Goal: Book appointment/travel/reservation

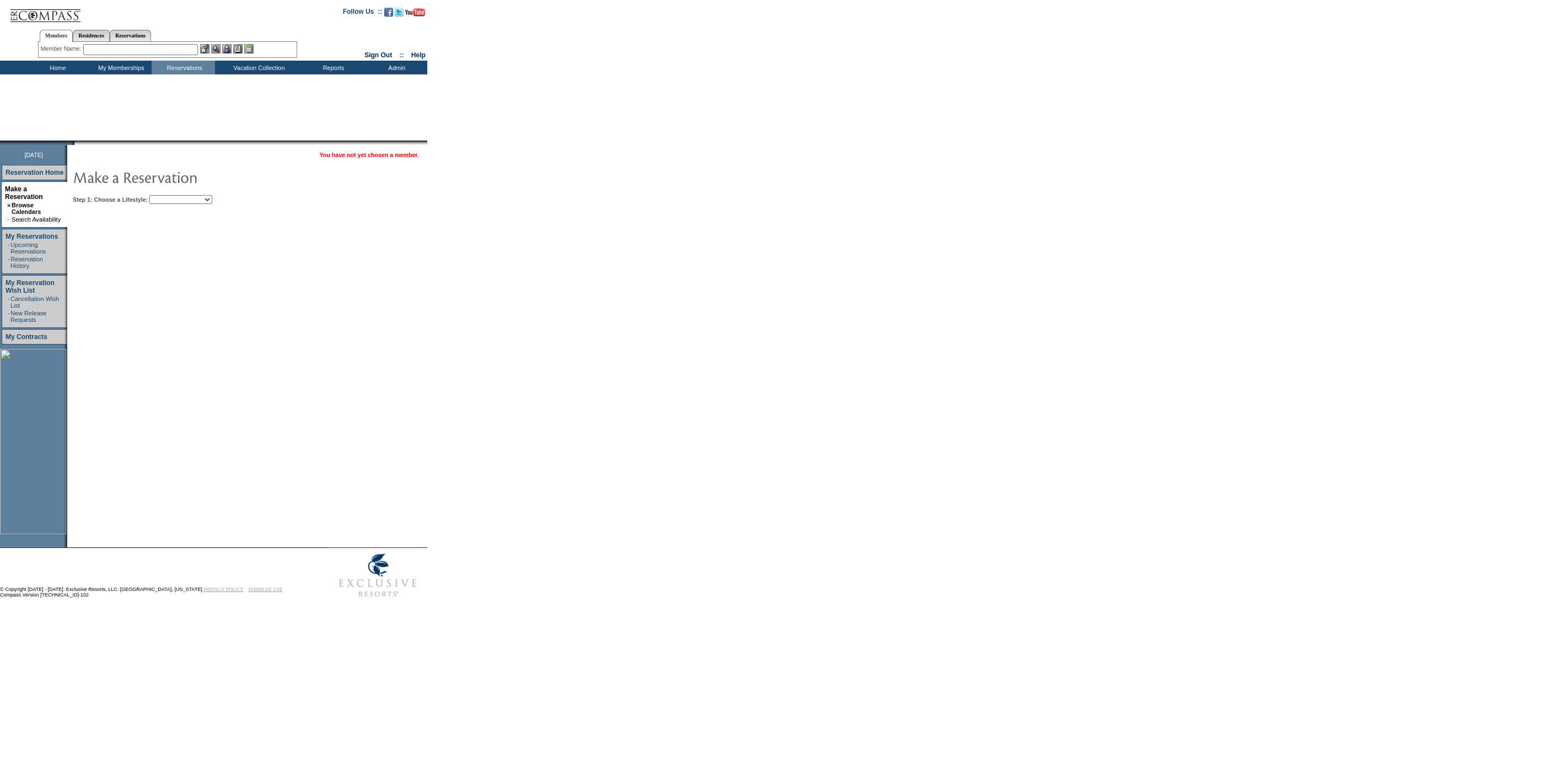
click at [212, 195] on select "Beach Leisure Metropolitan Mountain OIAL for Adventure OIAL for Couples OIAL fo…" at bounding box center [180, 199] width 63 height 9
select select "Beach"
click at [168, 195] on select "Beach Leisure Metropolitan Mountain OIAL for Adventure OIAL for Couples OIAL fo…" at bounding box center [180, 199] width 63 height 9
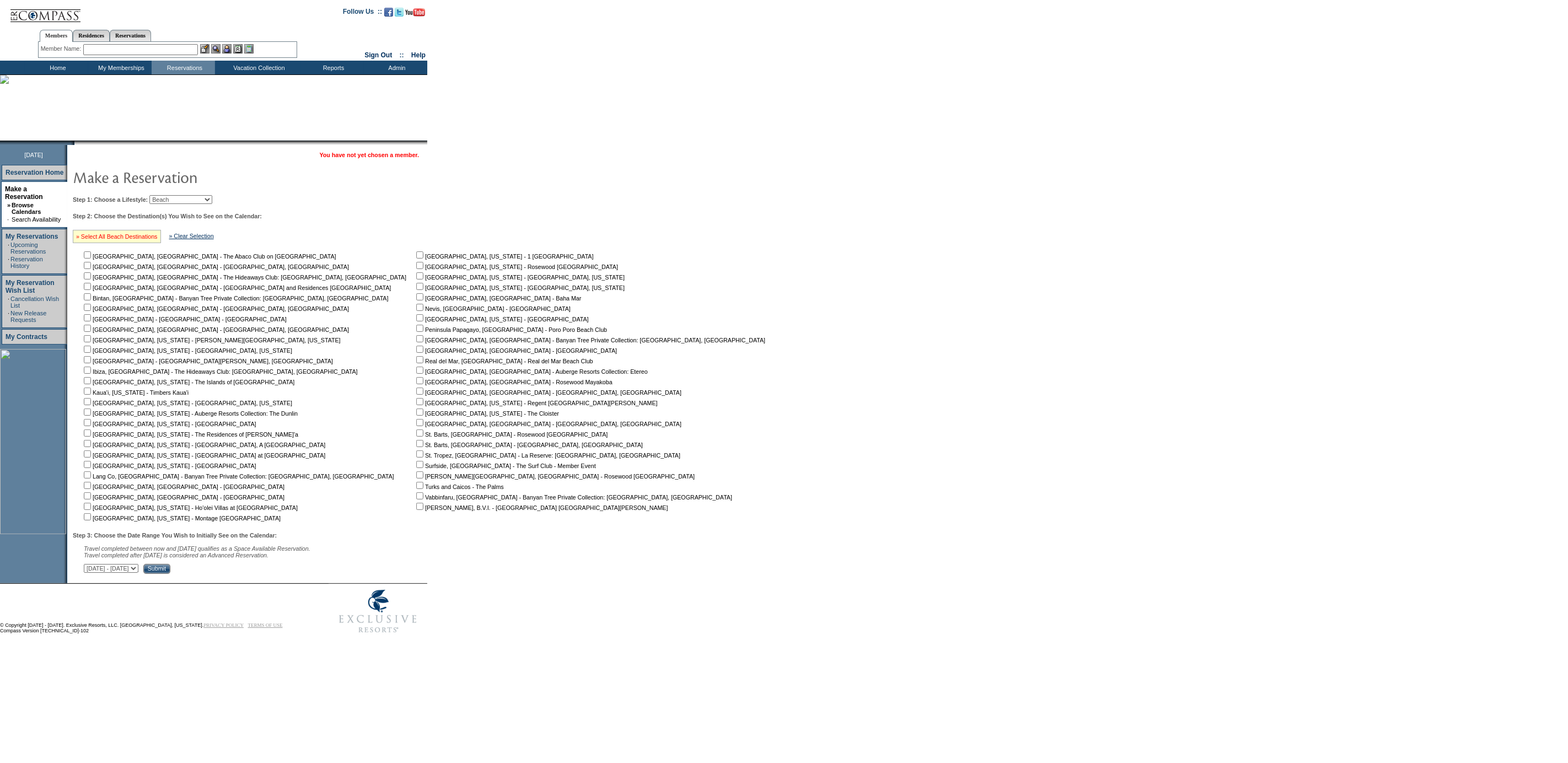
click at [122, 235] on link "» Select All Beach Destinations" at bounding box center [117, 236] width 82 height 7
checkbox input "true"
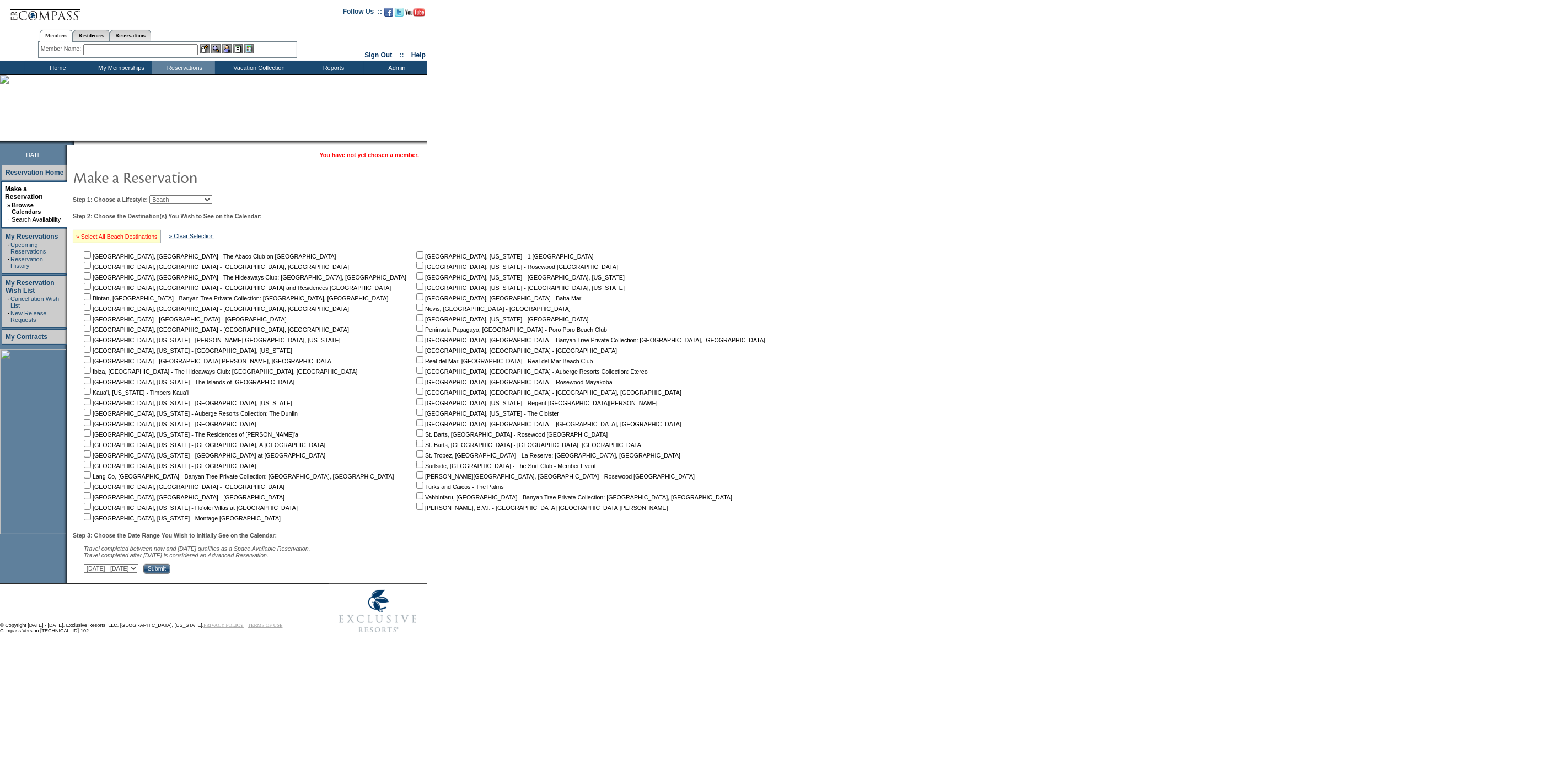
checkbox input "true"
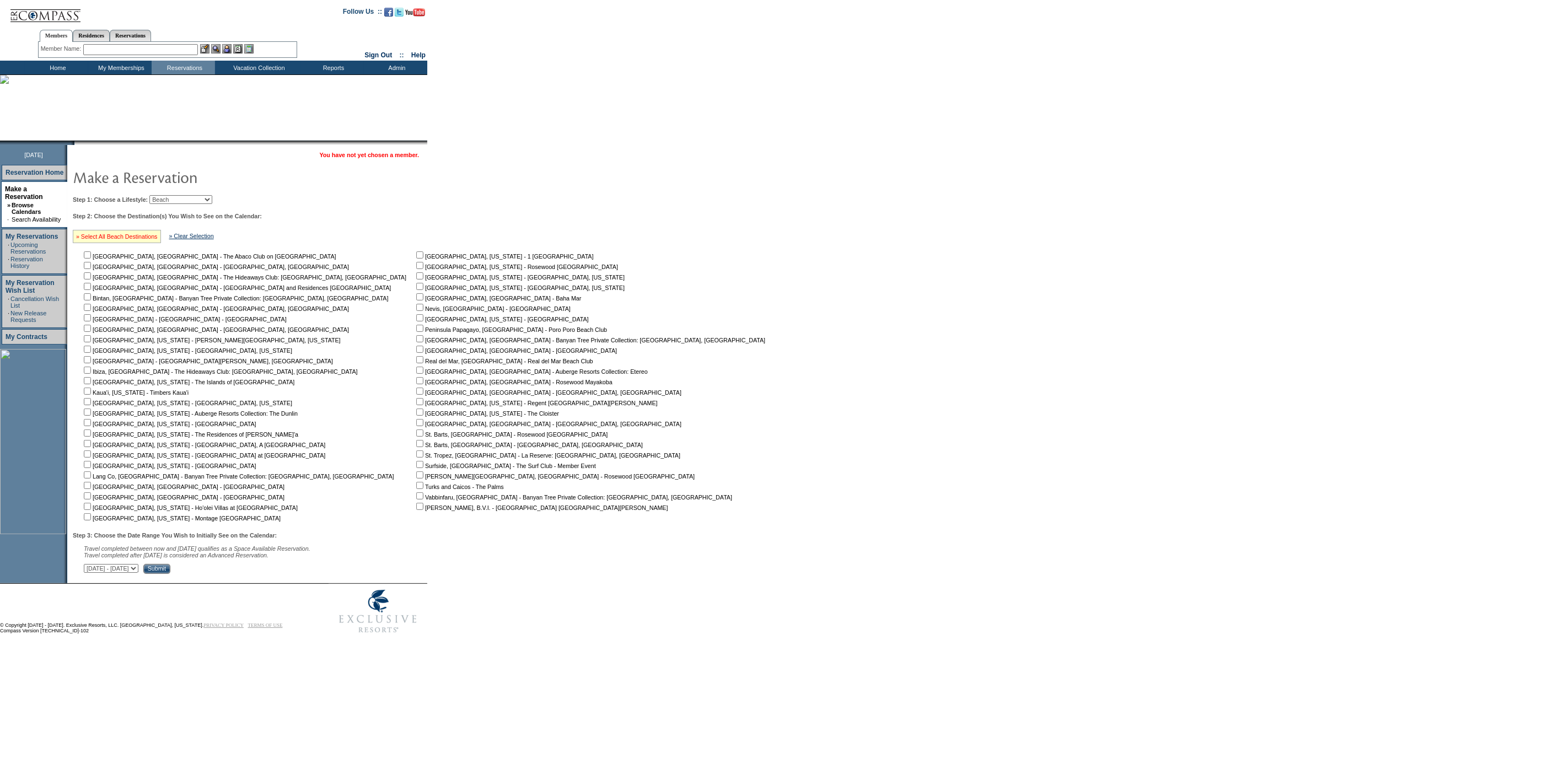
checkbox input "true"
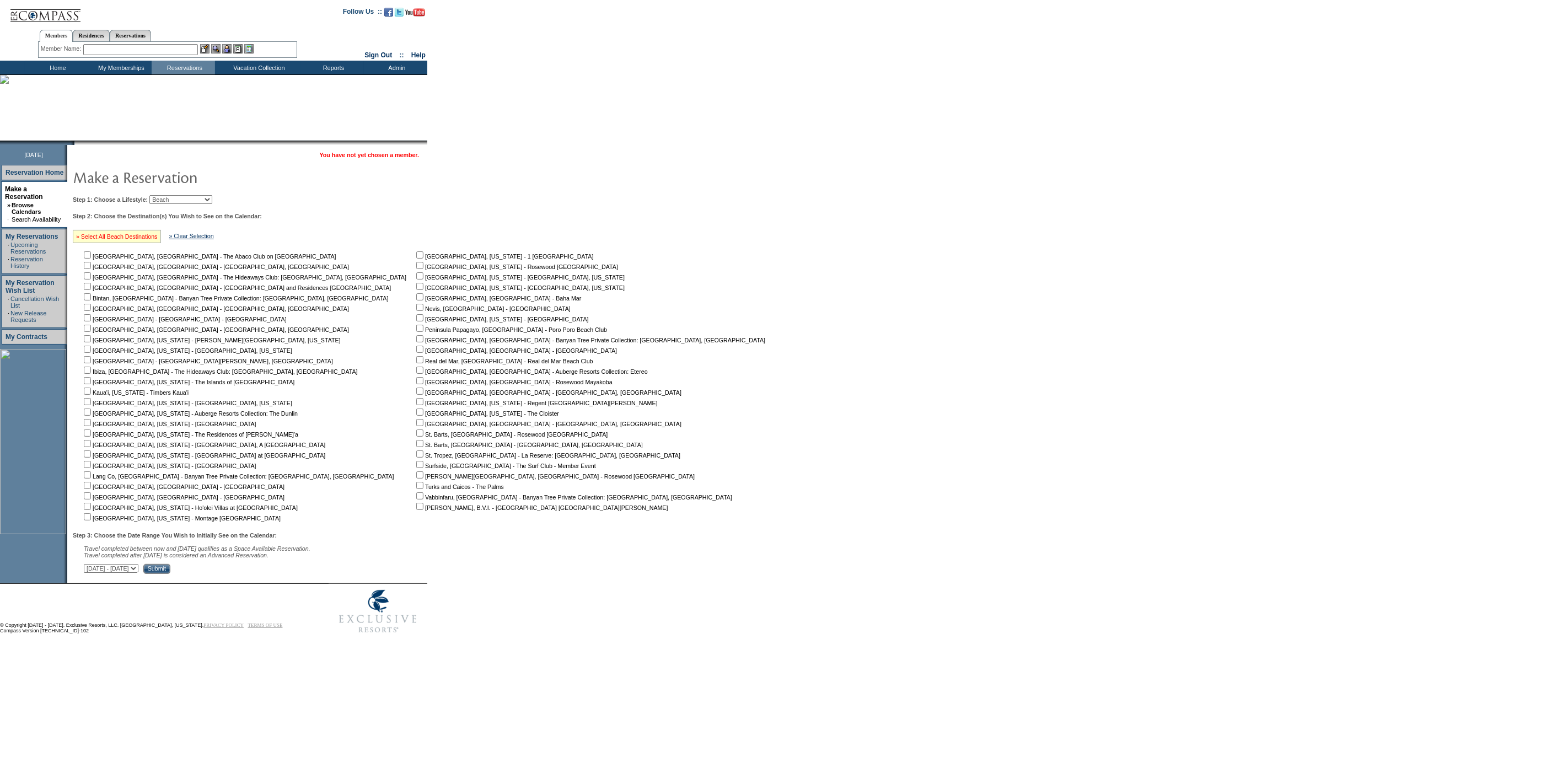
checkbox input "true"
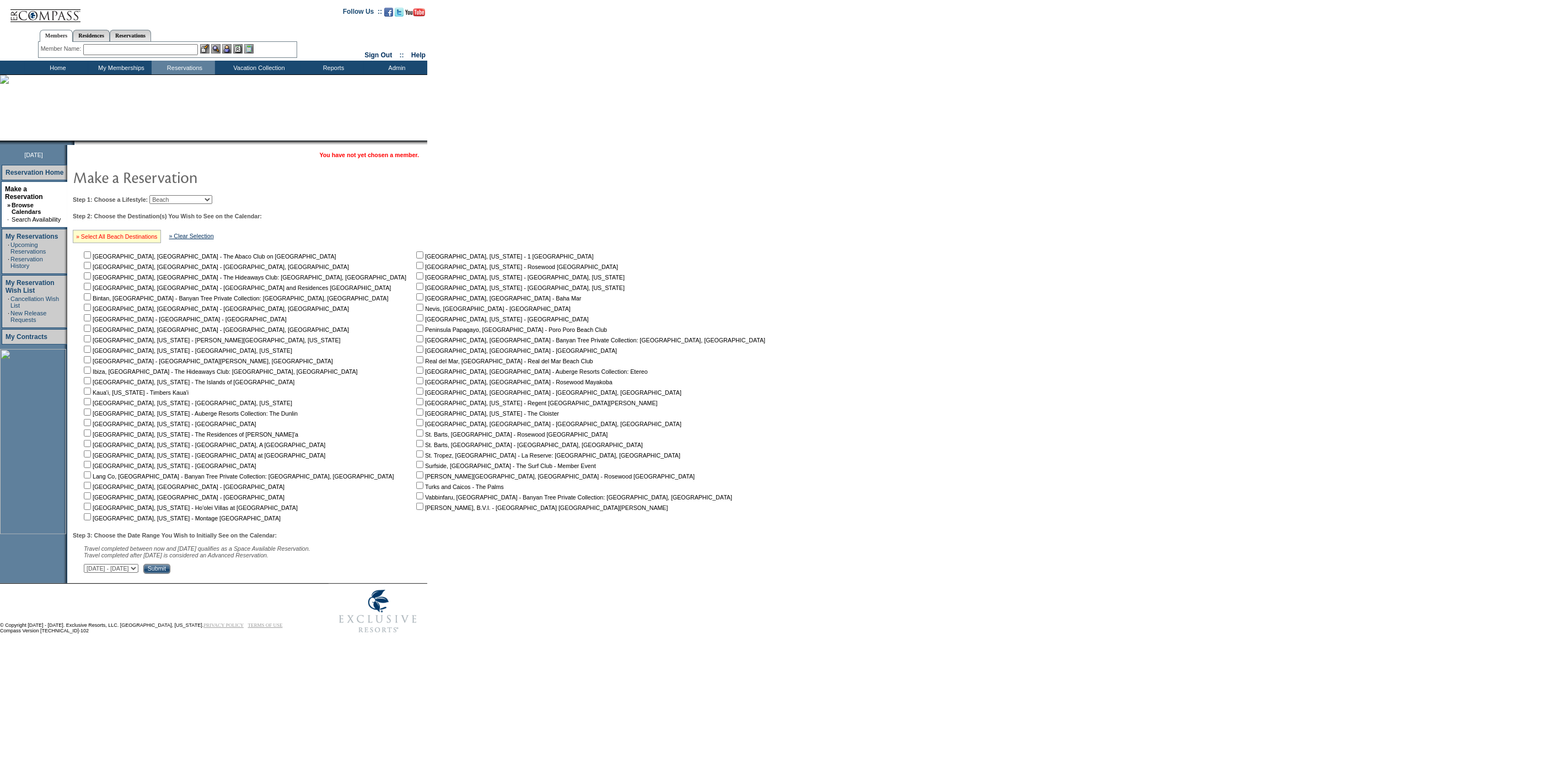
checkbox input "true"
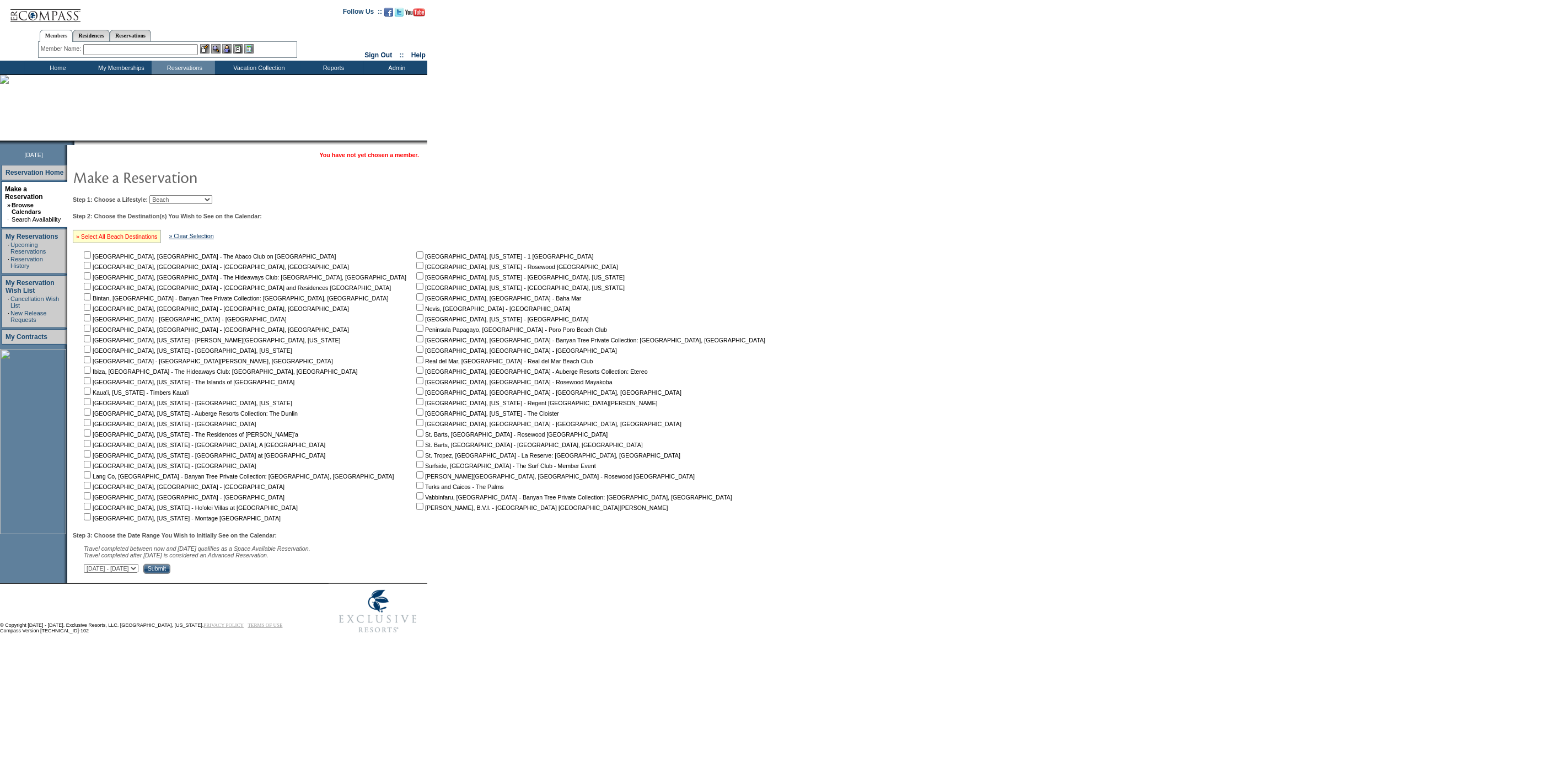
checkbox input "true"
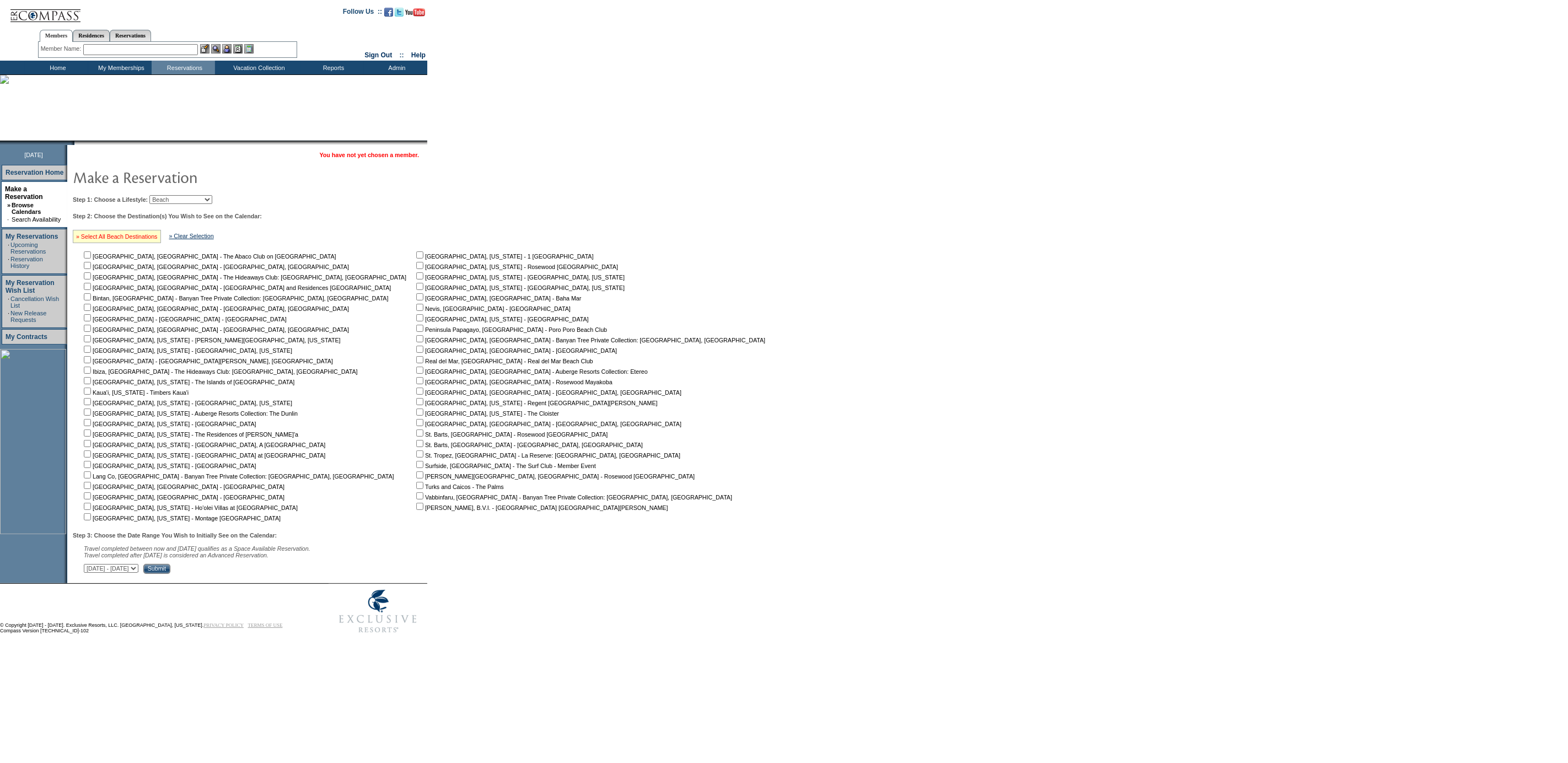
checkbox input "true"
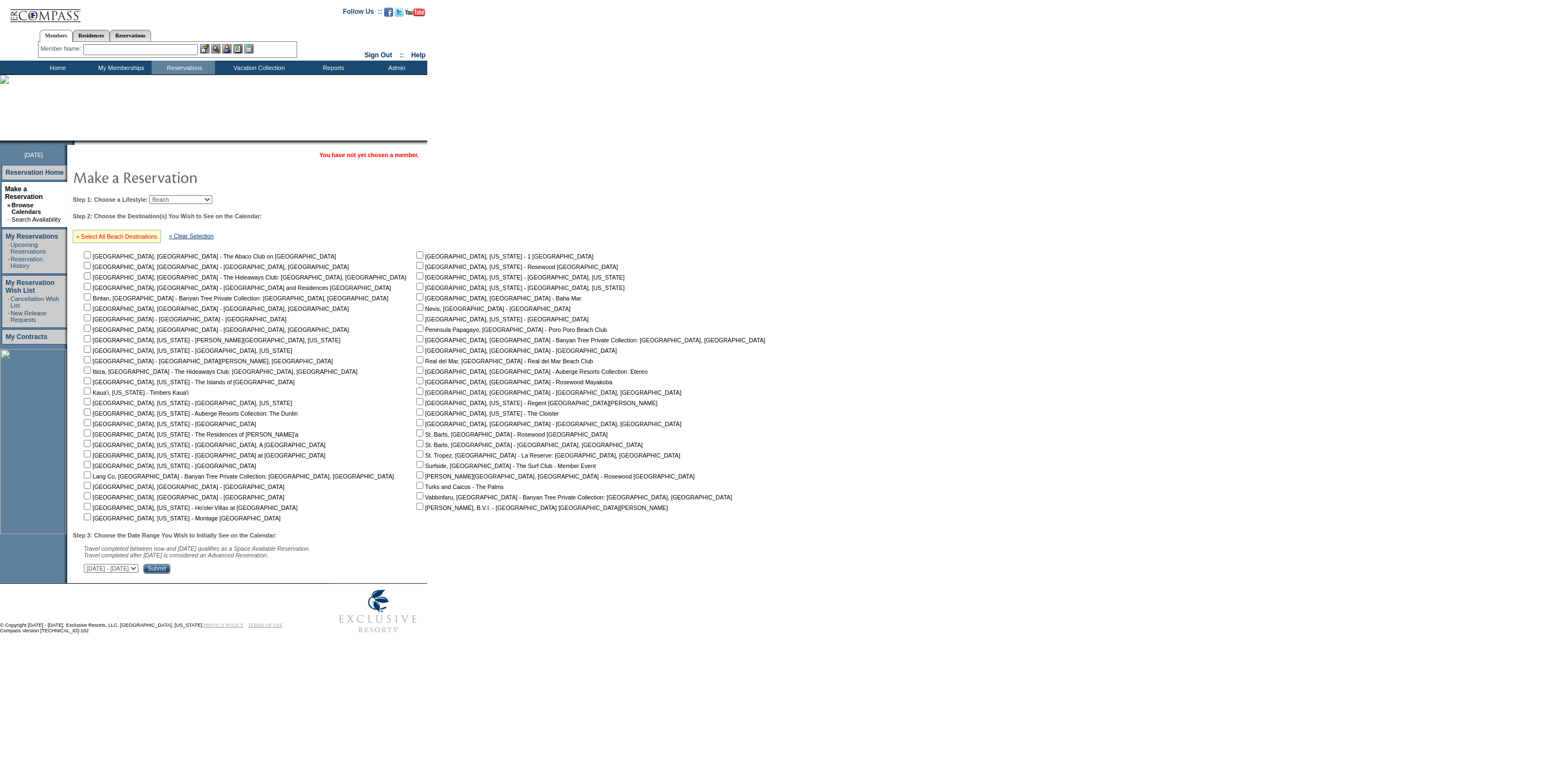
checkbox input "true"
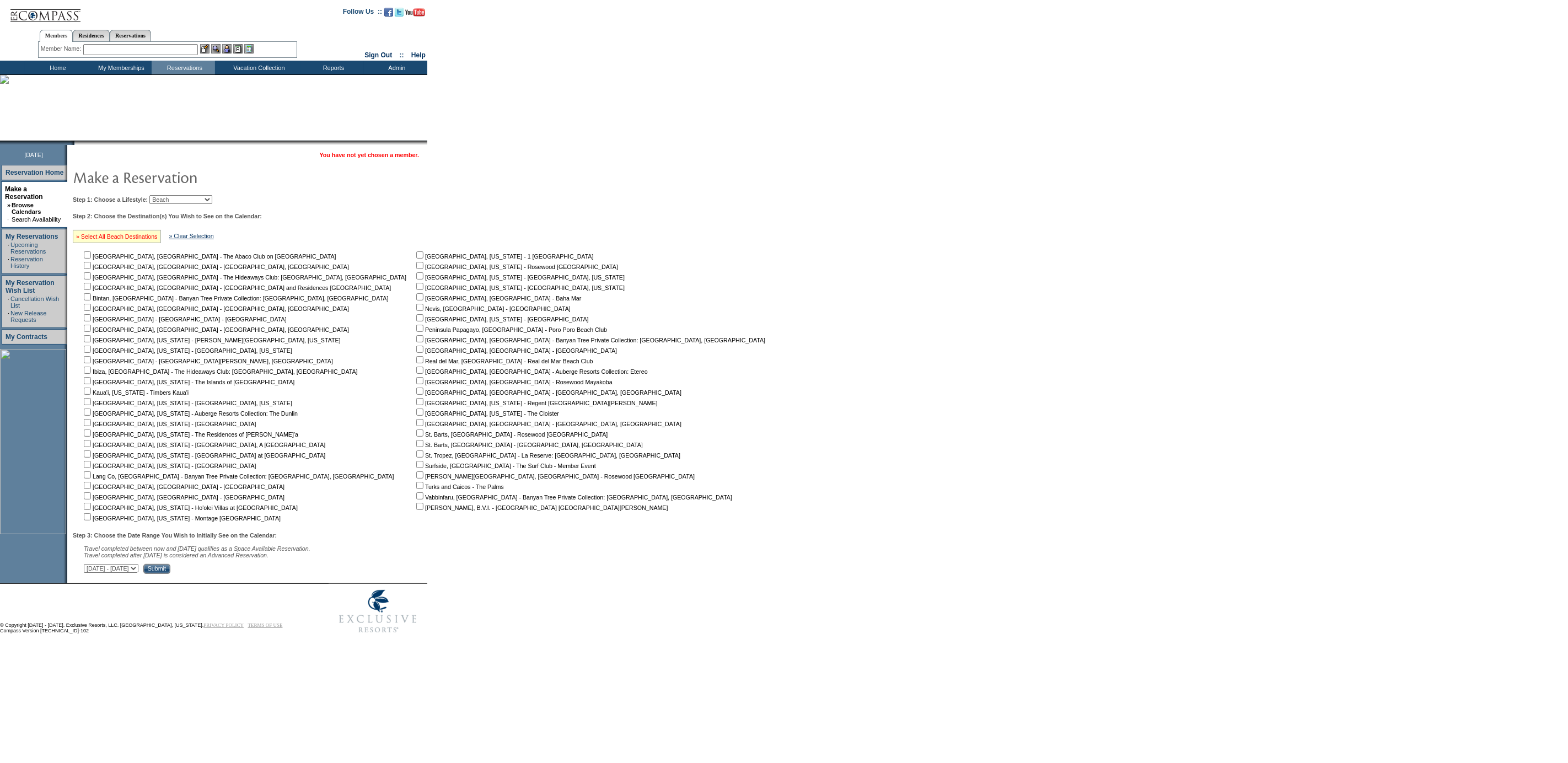
checkbox input "true"
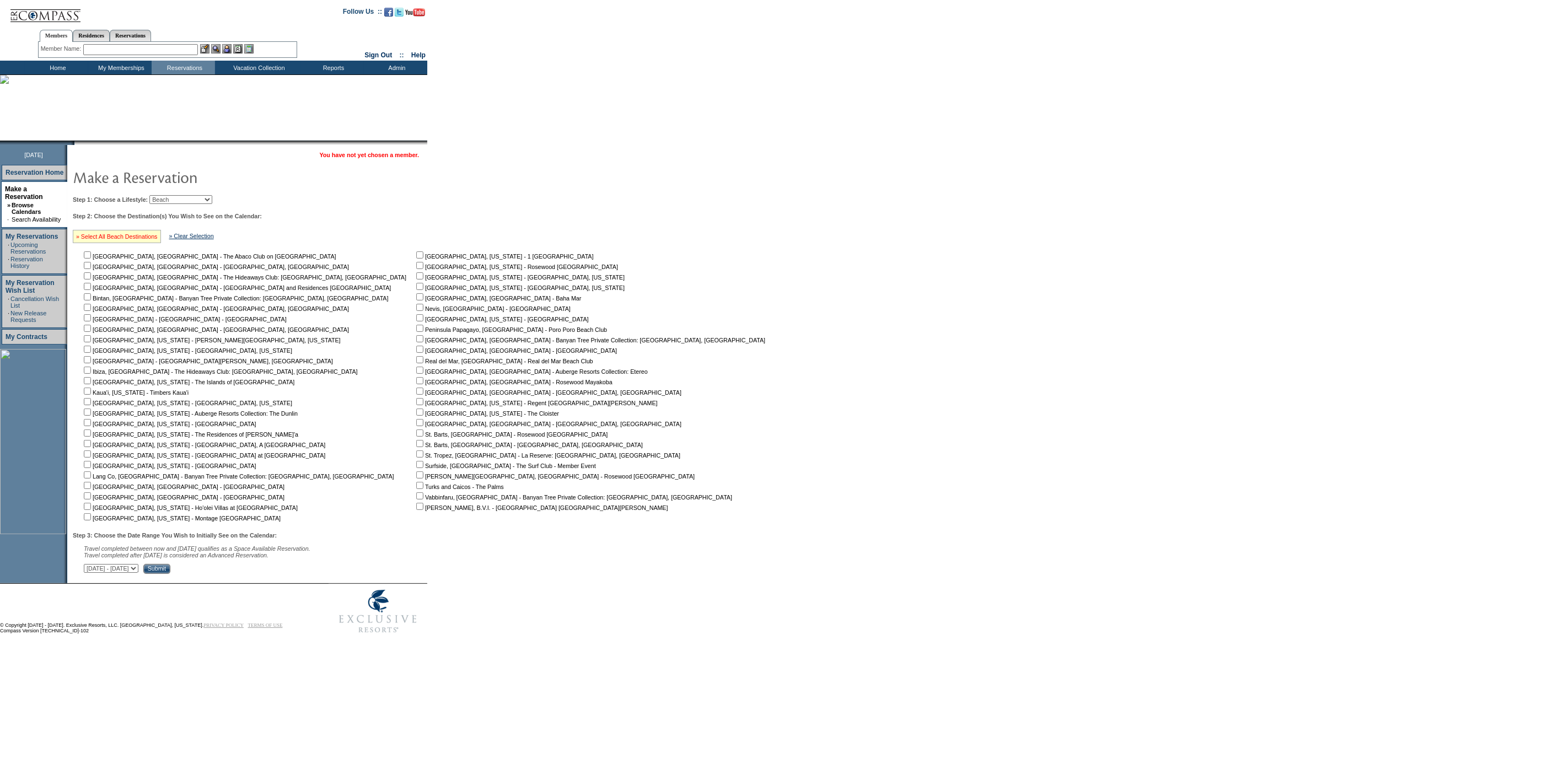
checkbox input "true"
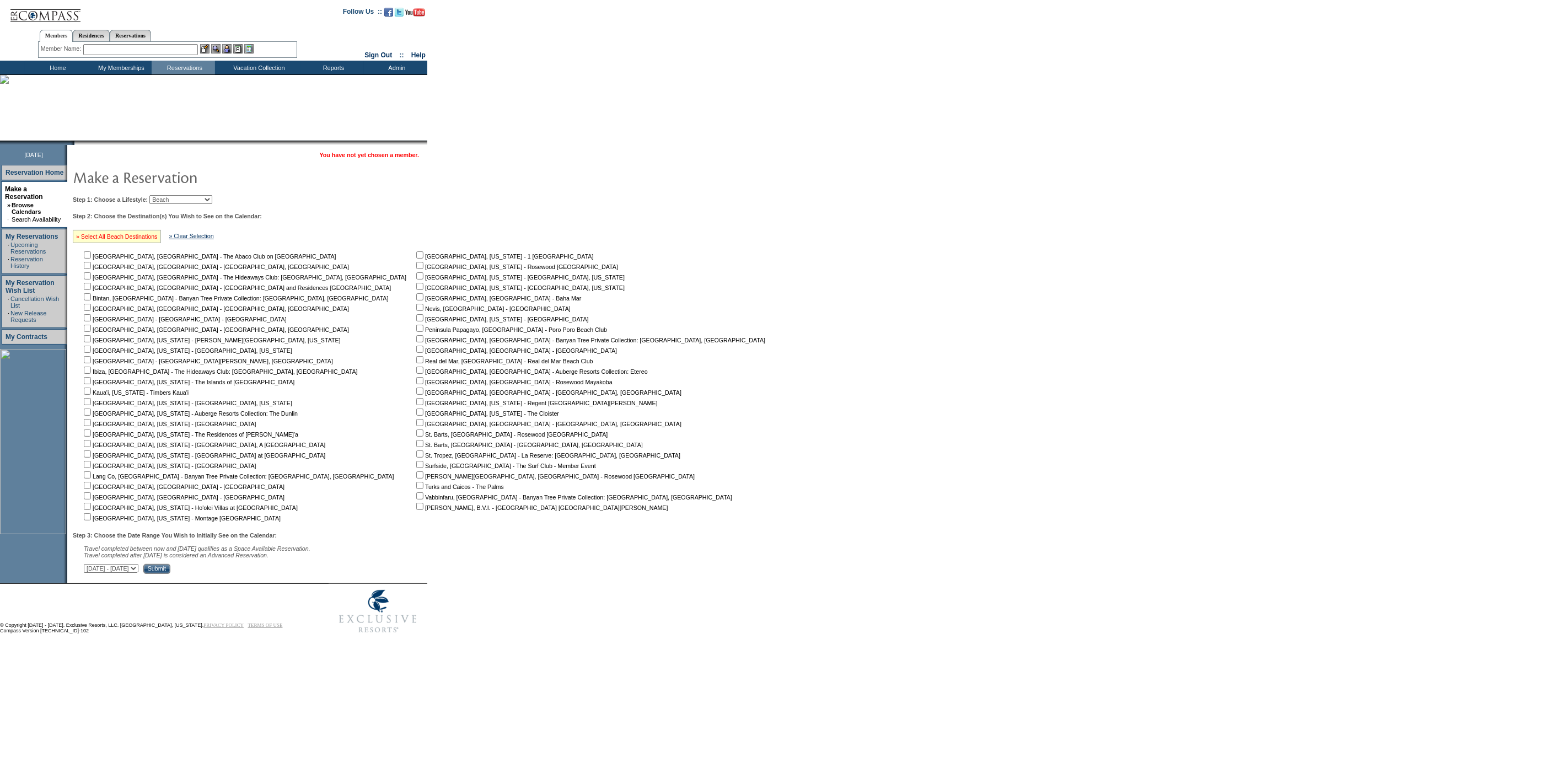
checkbox input "true"
click at [138, 571] on select "[DATE] - [DATE] [DATE] - [DATE] [DATE] - [DATE] [DATE] - [DATE] [DATE] - [DATE]…" at bounding box center [111, 567] width 55 height 9
select select "[DATE]|[DATE]"
click at [90, 565] on select "[DATE] - [DATE] [DATE] - [DATE] [DATE] - [DATE] [DATE] - [DATE] [DATE] - [DATE]…" at bounding box center [111, 567] width 55 height 9
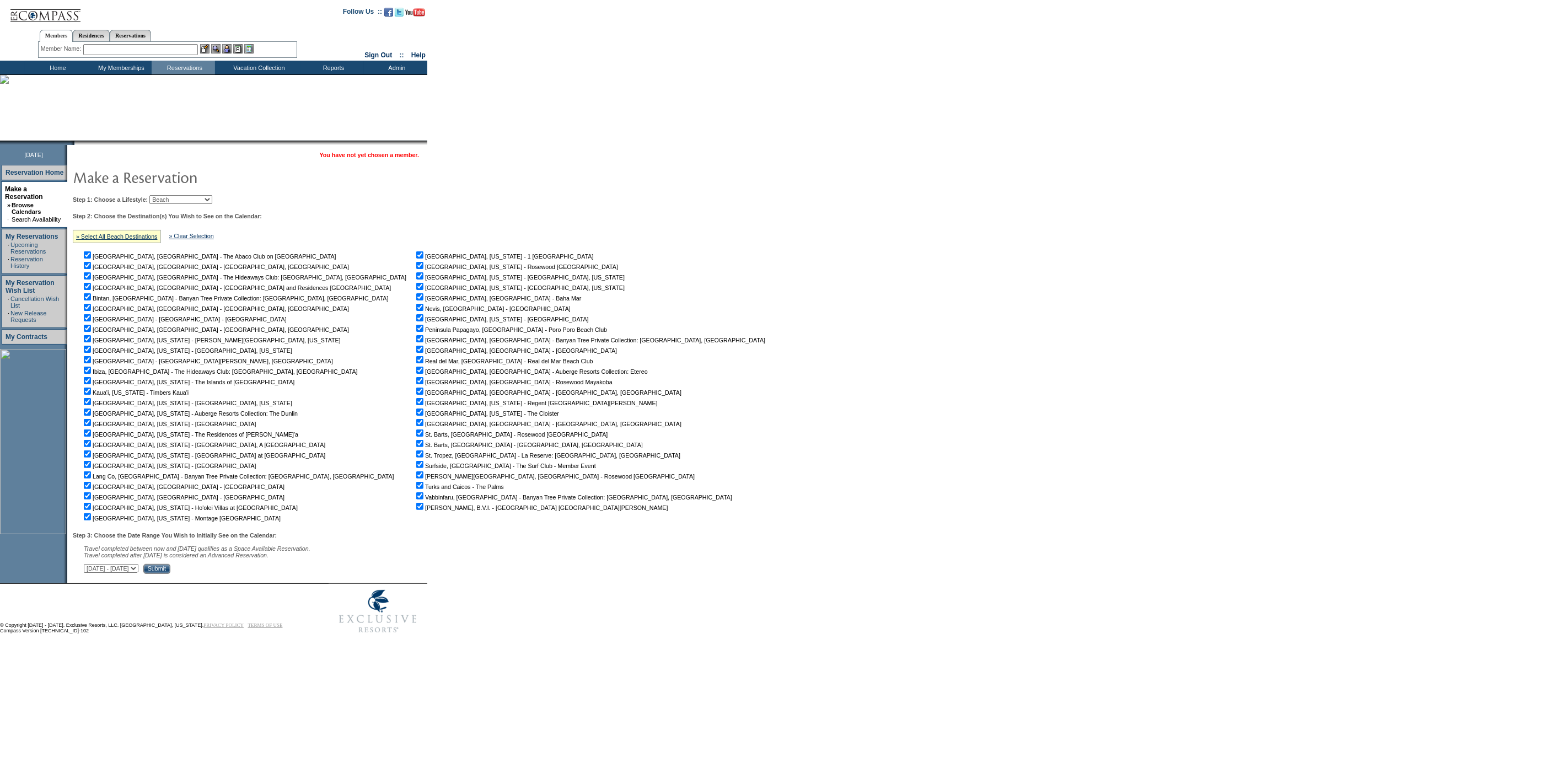
click at [171, 571] on input "Submit" at bounding box center [157, 568] width 27 height 10
